Goal: Navigation & Orientation: Find specific page/section

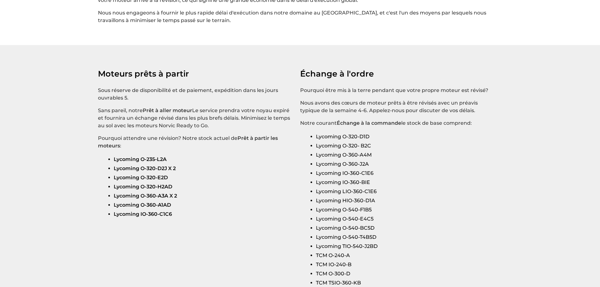
scroll to position [1071, 0]
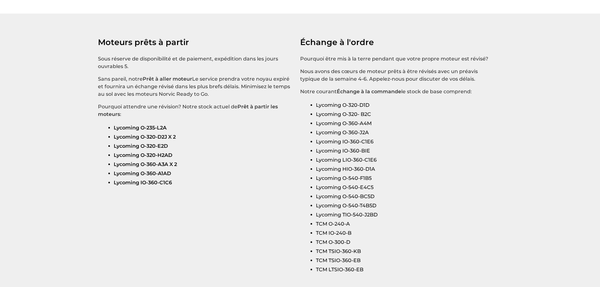
click at [296, 159] on div "Moteurs prêts à partir Sous réserve de disponibilité et de paiement, expédition…" at bounding box center [199, 108] width 202 height 158
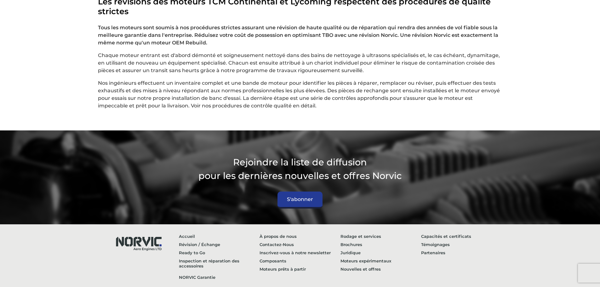
scroll to position [1703, 0]
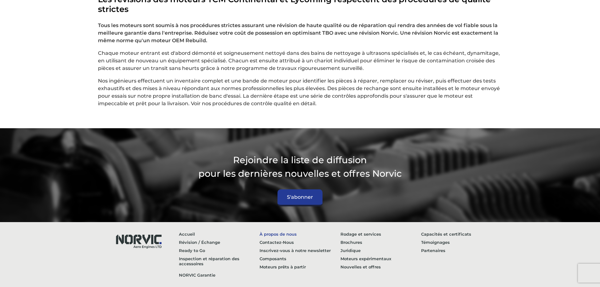
click at [281, 230] on link "À propos de nous" at bounding box center [300, 234] width 81 height 8
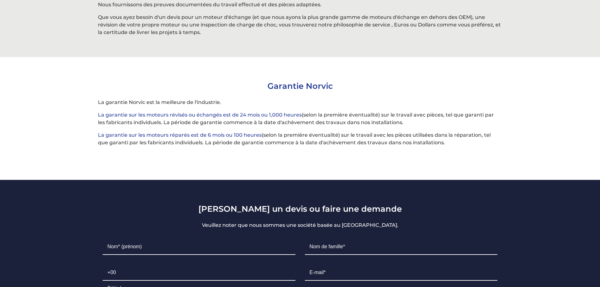
scroll to position [2191, 0]
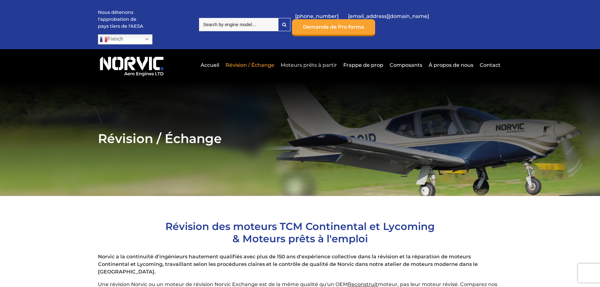
click at [306, 57] on link "Moteurs prêts à partir" at bounding box center [309, 64] width 60 height 15
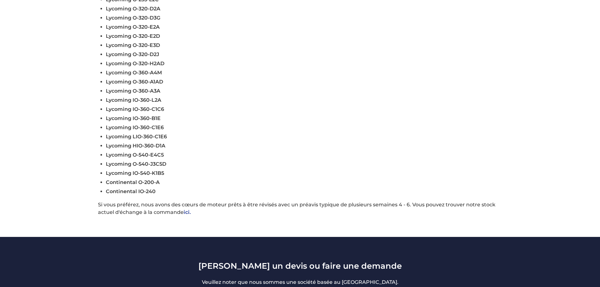
scroll to position [284, 0]
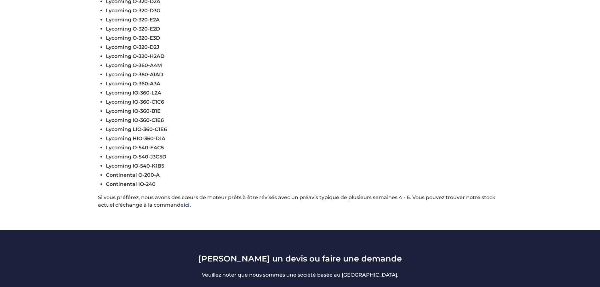
click at [187, 202] on link "ici." at bounding box center [187, 205] width 7 height 6
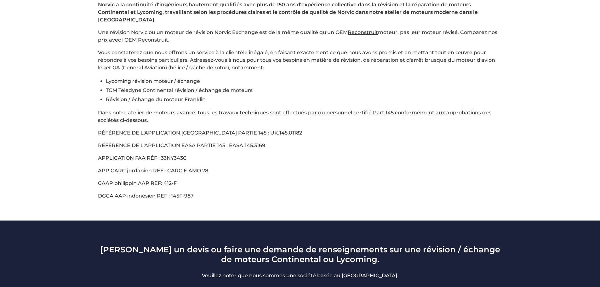
scroll to position [95, 0]
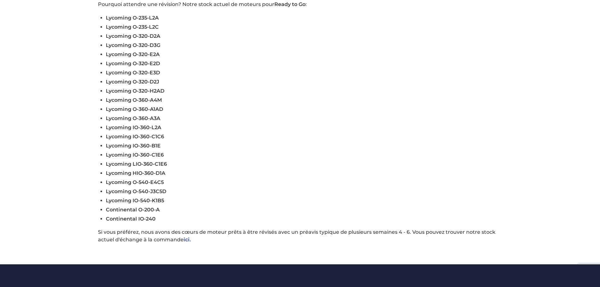
scroll to position [252, 0]
